Goal: Find specific page/section

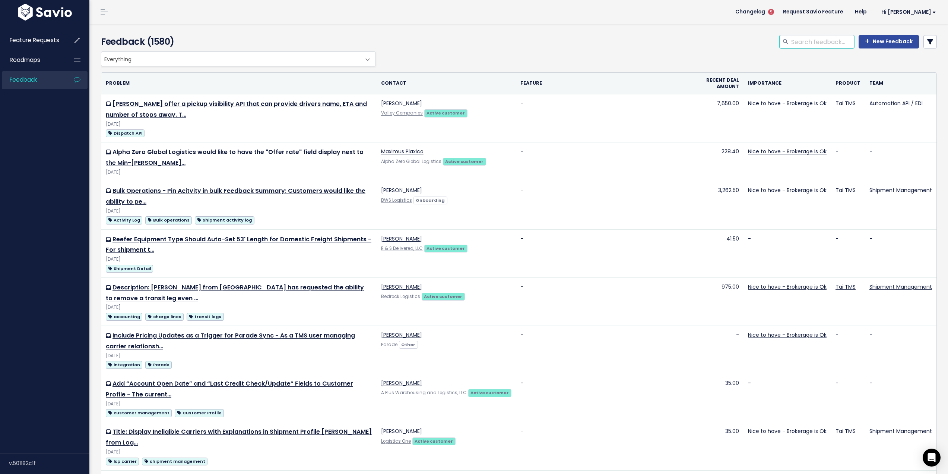
click at [808, 45] on input "search" at bounding box center [823, 41] width 64 height 13
type input "pinned"
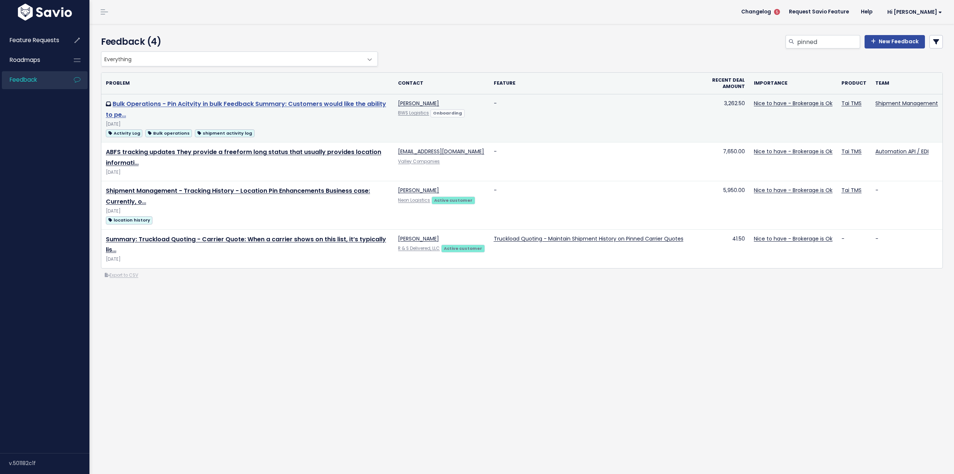
click at [207, 105] on link "Bulk Operations - Pin Acitvity in bulk Feedback Summary: Customers would like t…" at bounding box center [246, 108] width 280 height 19
